Goal: Task Accomplishment & Management: Use online tool/utility

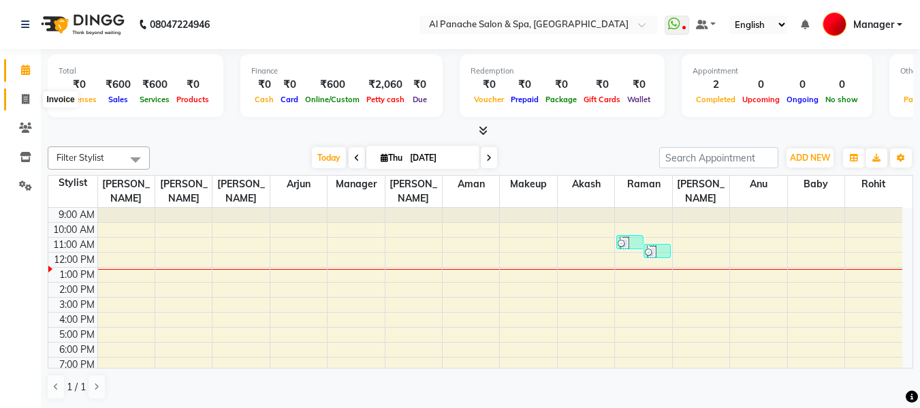
click at [23, 105] on span at bounding box center [26, 100] width 24 height 16
select select "service"
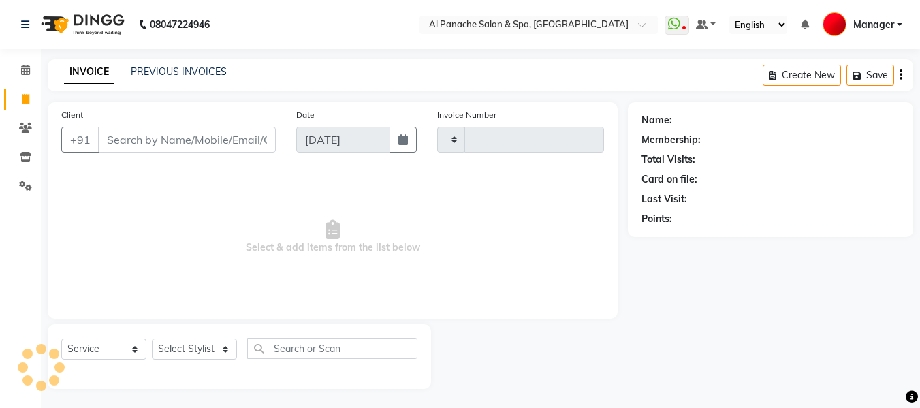
type input "2147"
select select "751"
click at [195, 351] on select "Select Stylist [PERSON_NAME] [PERSON_NAME] Baby [PERSON_NAME] Makeup Manager [P…" at bounding box center [194, 348] width 85 height 21
click at [469, 278] on span "Select & add items from the list below" at bounding box center [332, 237] width 543 height 136
click at [22, 71] on icon at bounding box center [25, 70] width 9 height 10
